Goal: Check status

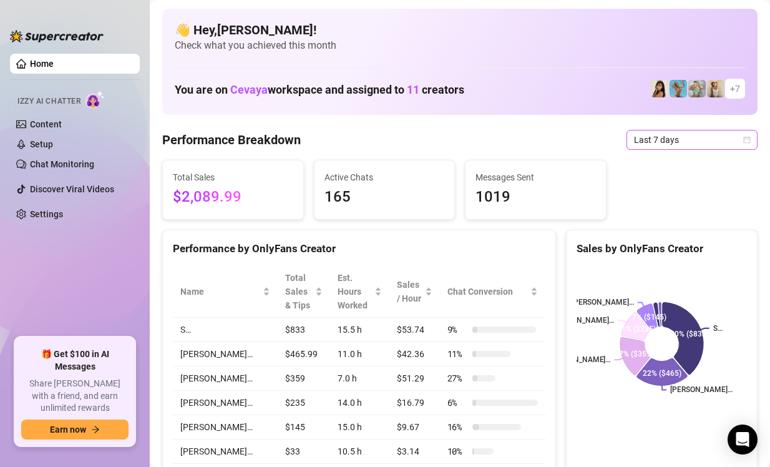
click at [748, 143] on span "Last 7 days" at bounding box center [692, 139] width 116 height 19
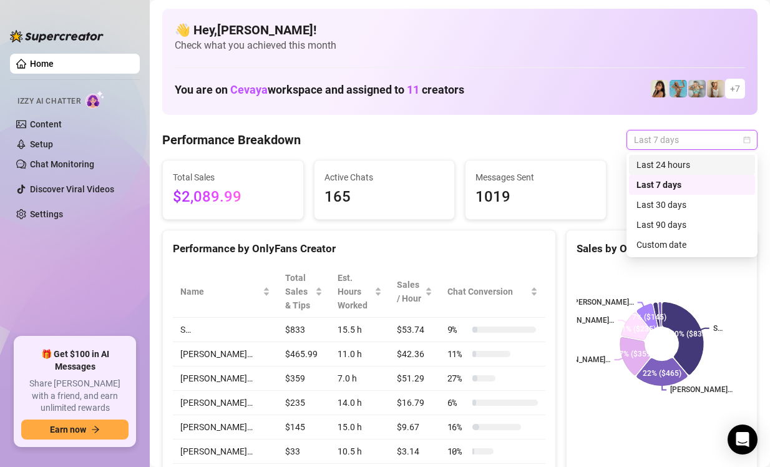
click at [705, 163] on div "Last 24 hours" at bounding box center [691, 165] width 111 height 14
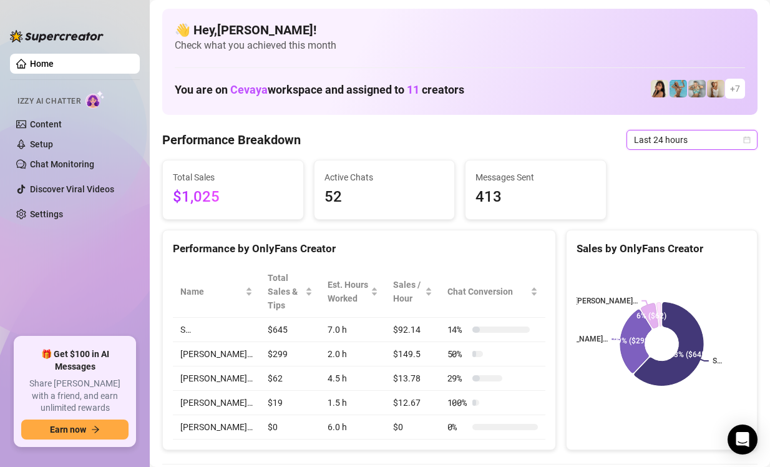
click at [712, 138] on span "Last 24 hours" at bounding box center [692, 139] width 116 height 19
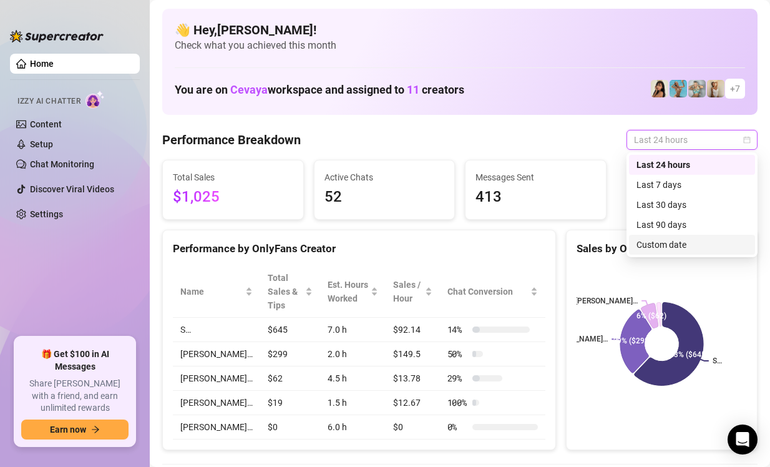
click at [673, 244] on div "Custom date" at bounding box center [691, 245] width 111 height 14
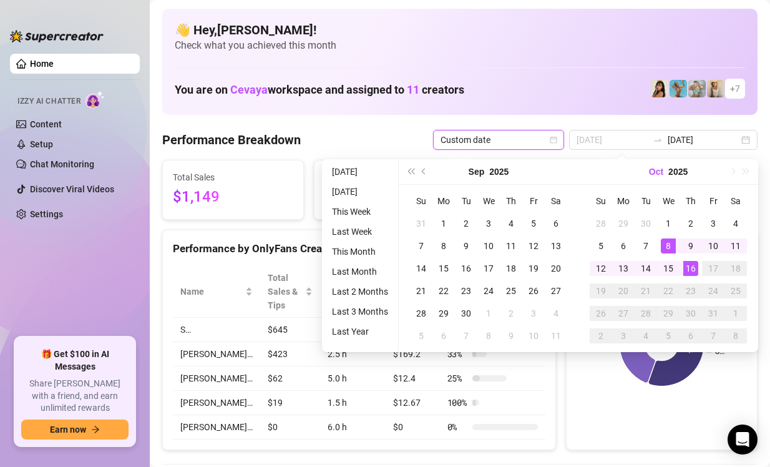
type input "[DATE]"
